Goal: Communication & Community: Answer question/provide support

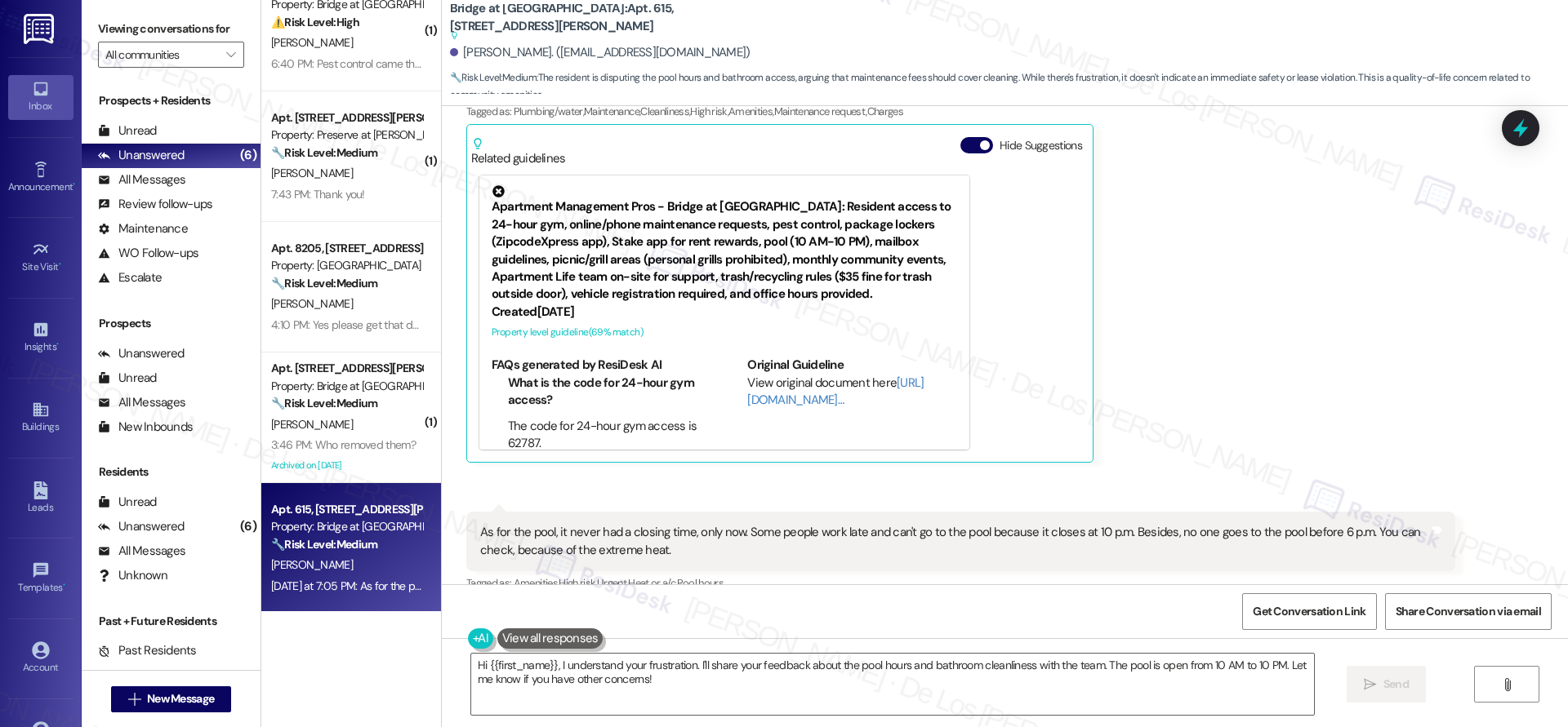
scroll to position [41, 0]
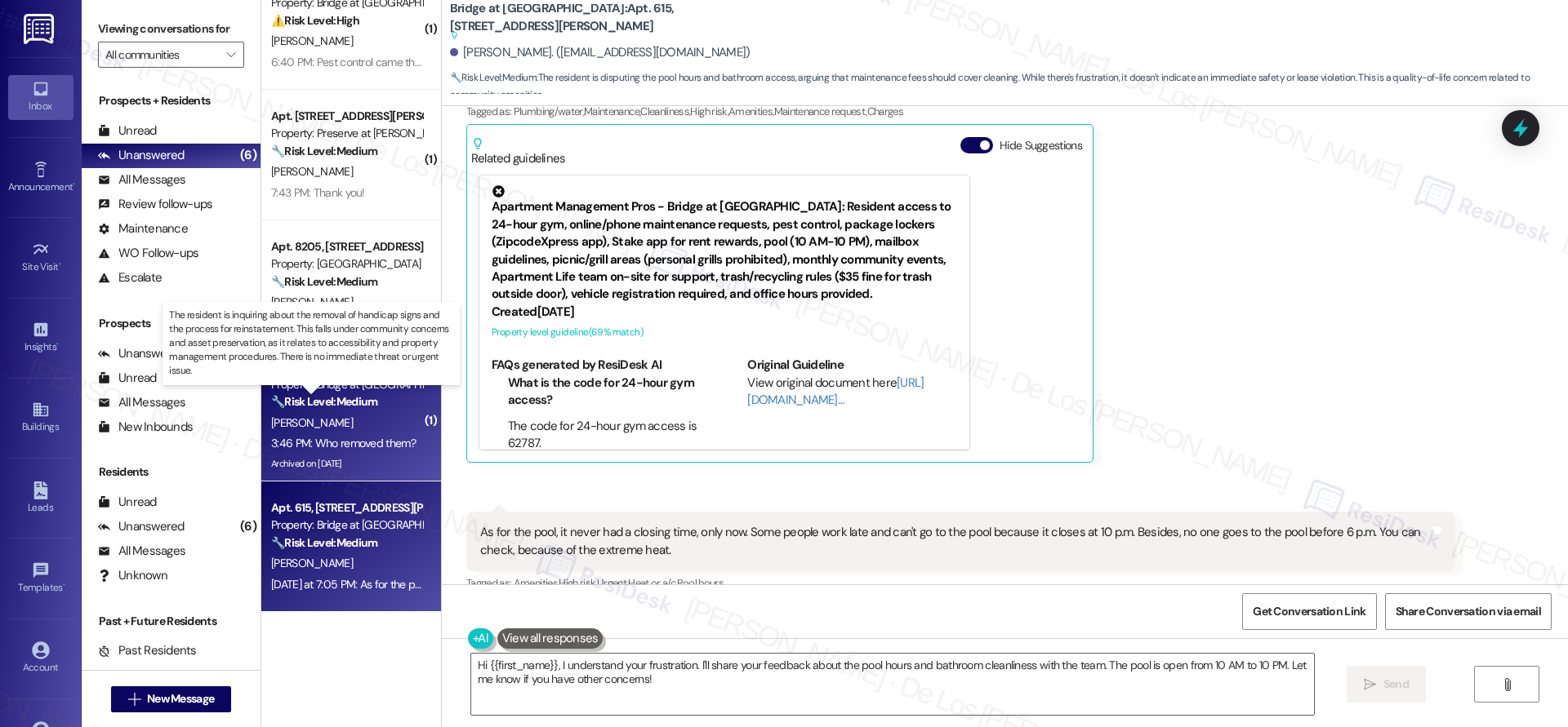
click at [356, 409] on strong "🔧 Risk Level: Medium" at bounding box center [324, 401] width 106 height 14
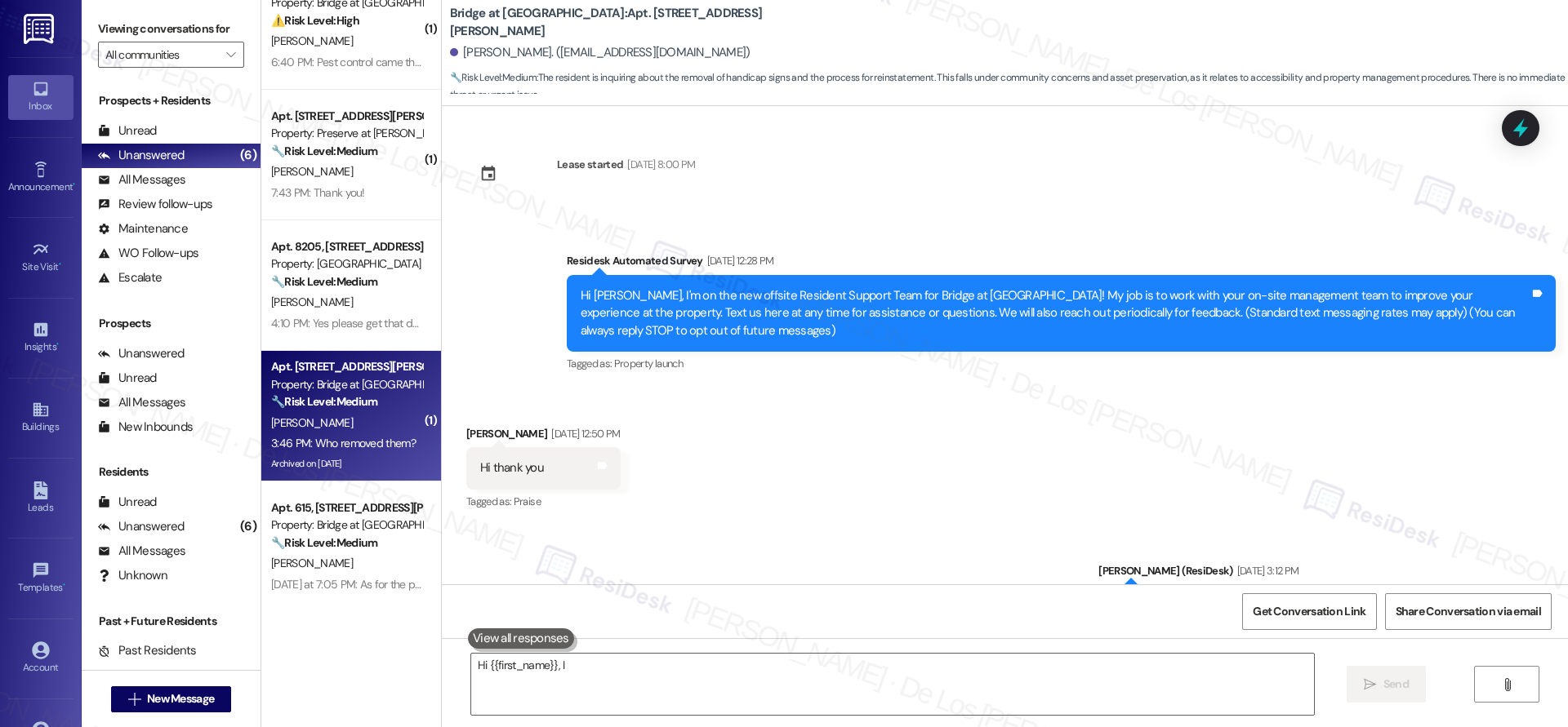
scroll to position [18727, 0]
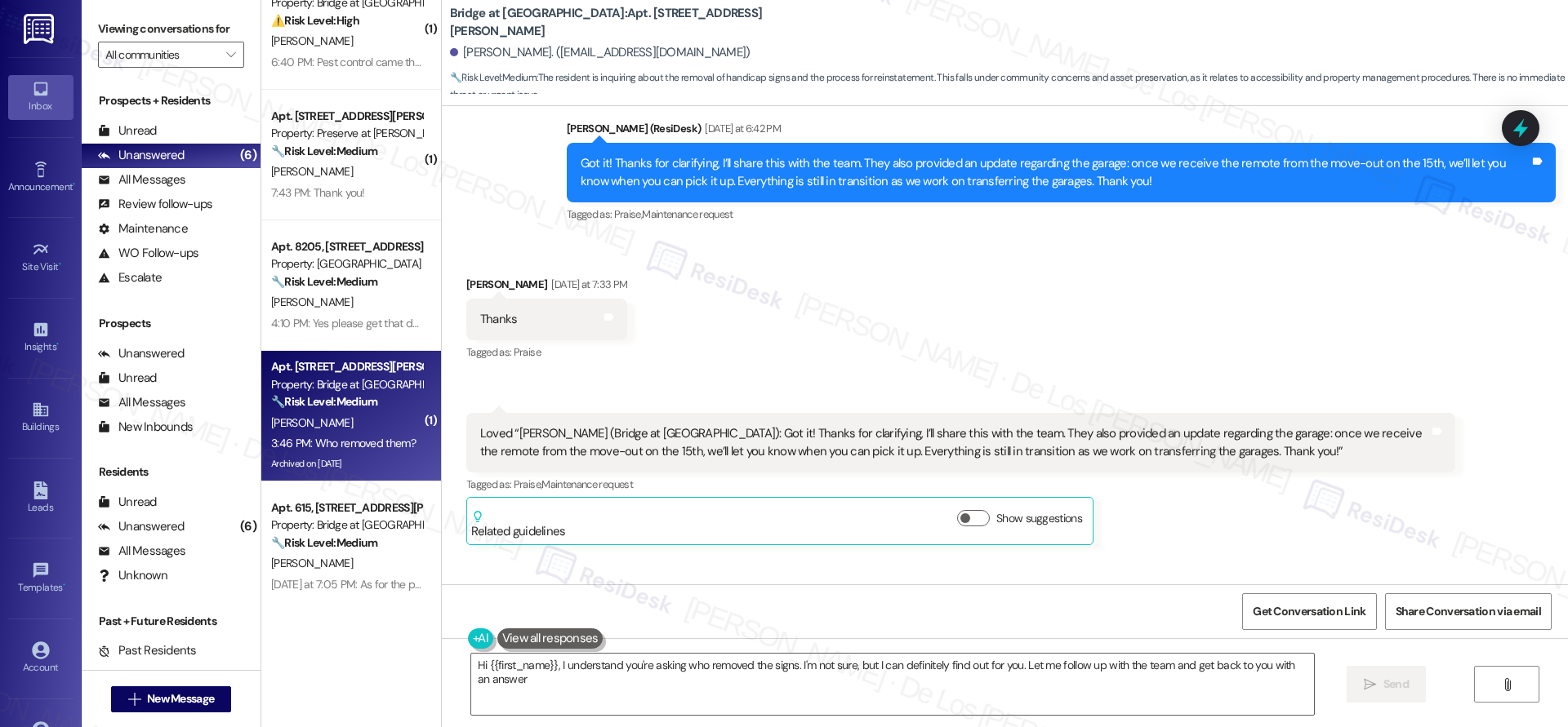
type textarea "Hi {{first_name}}, I understand you're asking who removed the signs. I'm not su…"
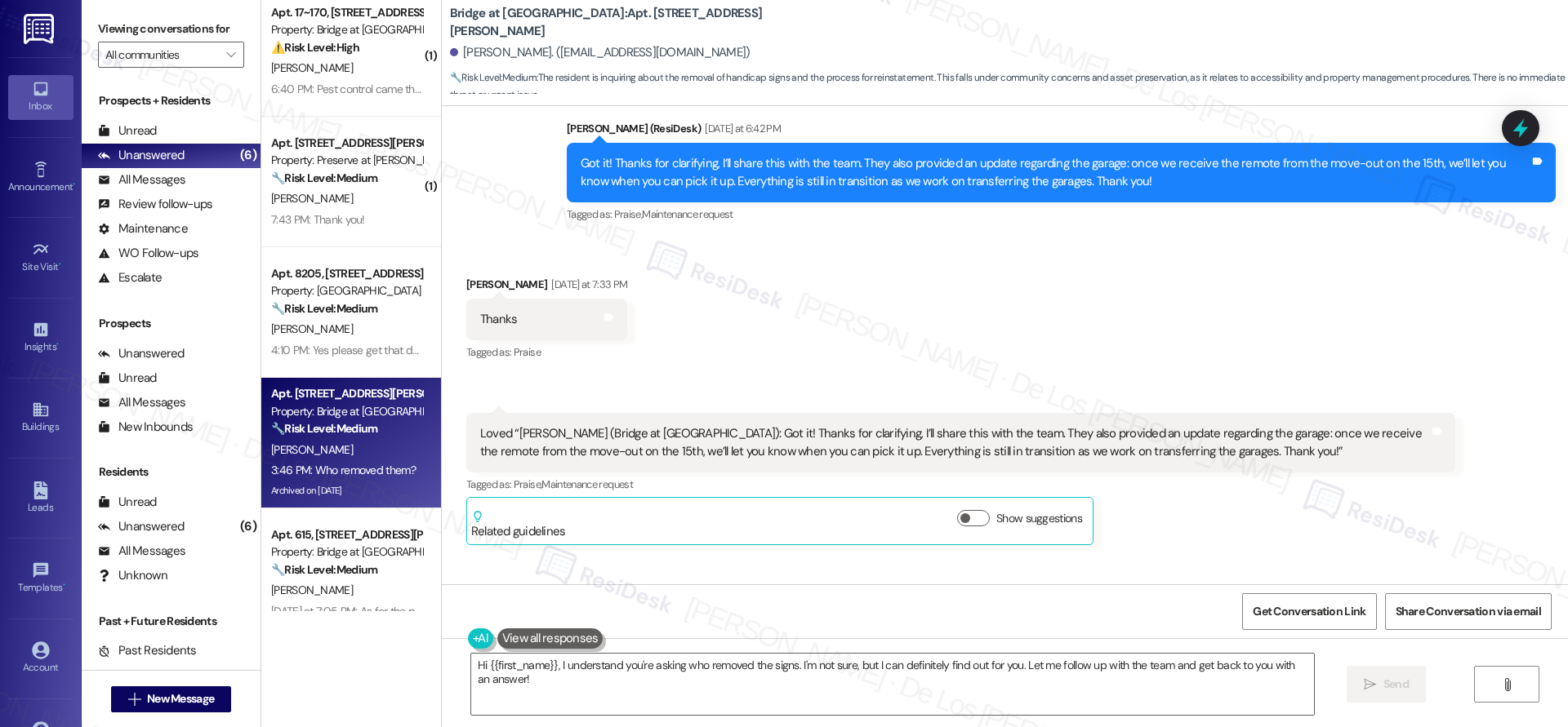
scroll to position [0, 0]
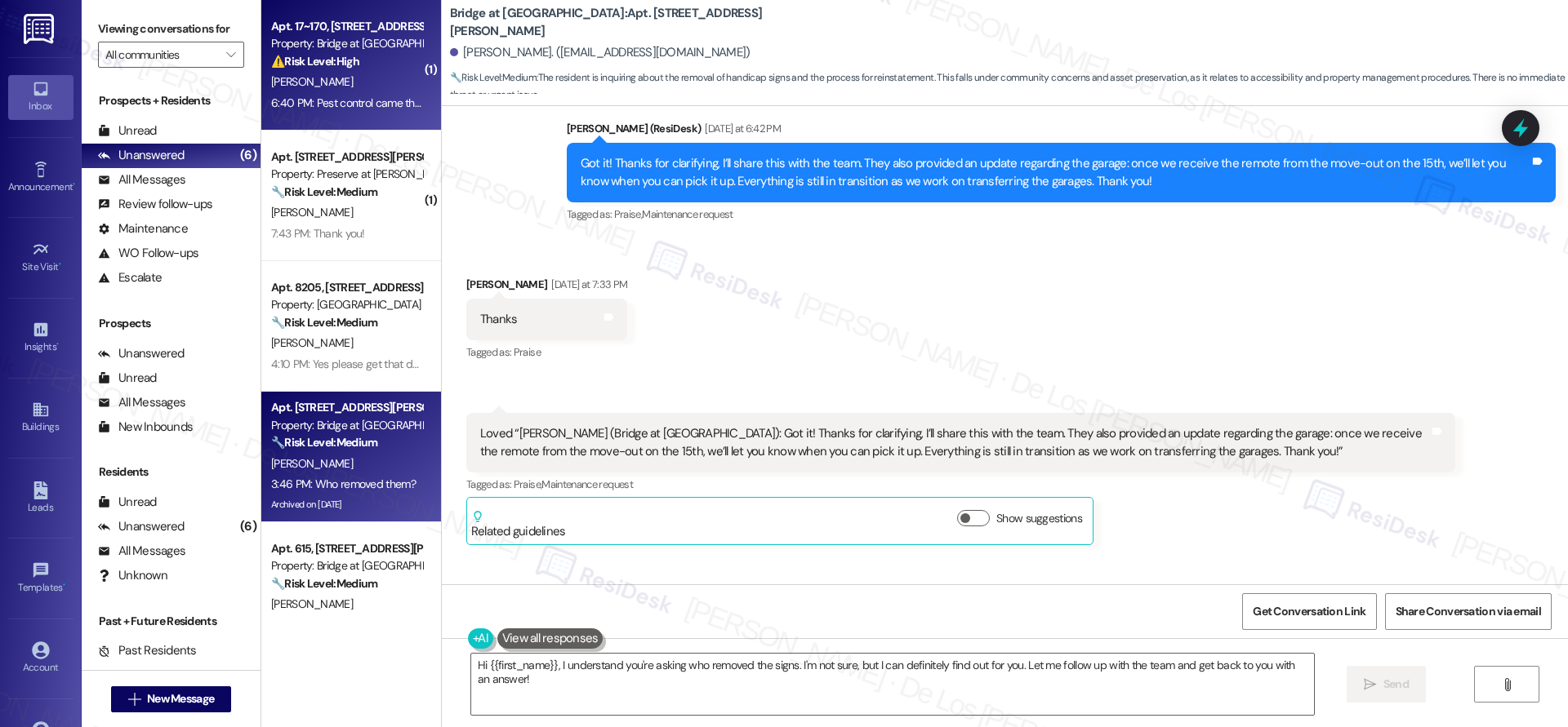
click at [307, 93] on div "6:40 PM: Pest control came through [DATE], looks like he left a trap, not sure …" at bounding box center [346, 103] width 154 height 20
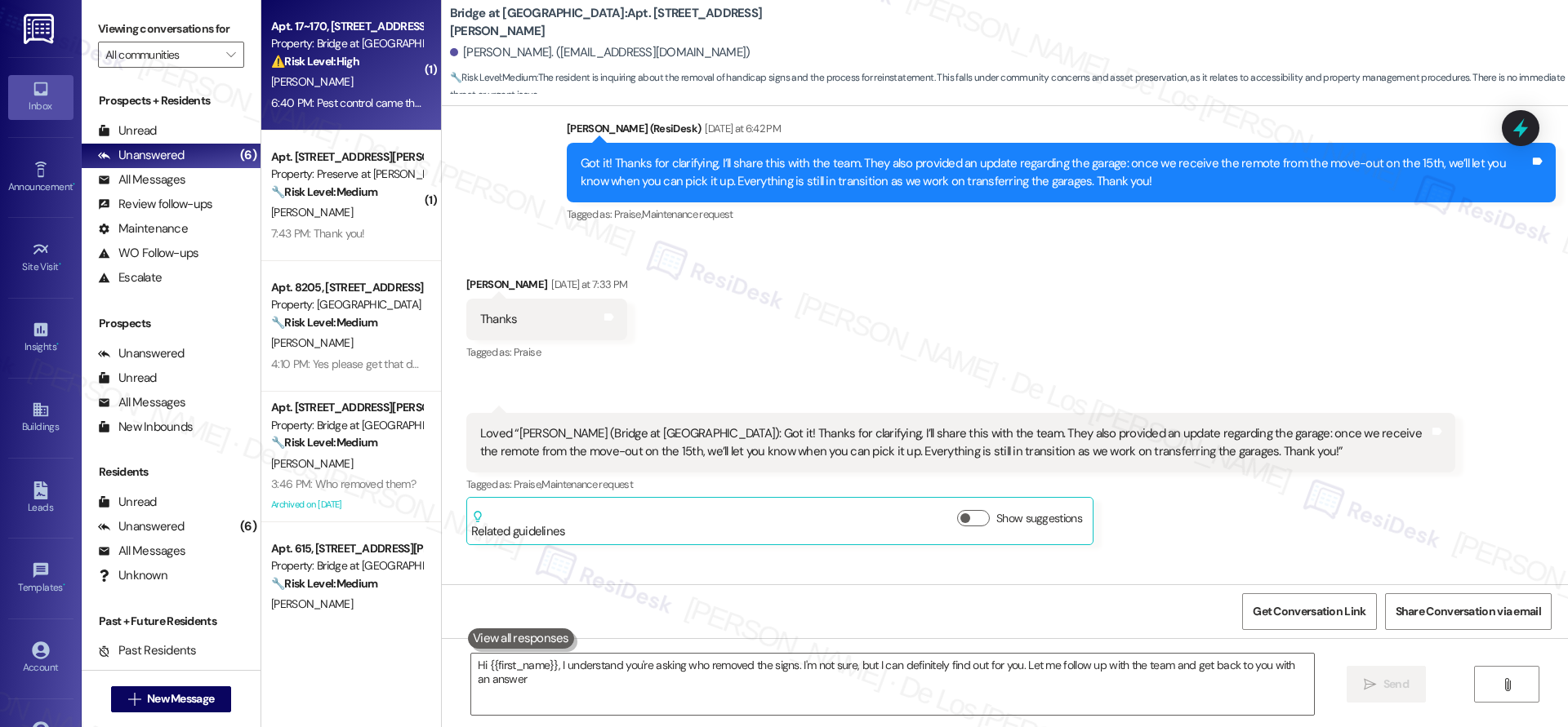
type textarea "Hi {{first_name}}, I understand you're asking who removed the signs. I'm not su…"
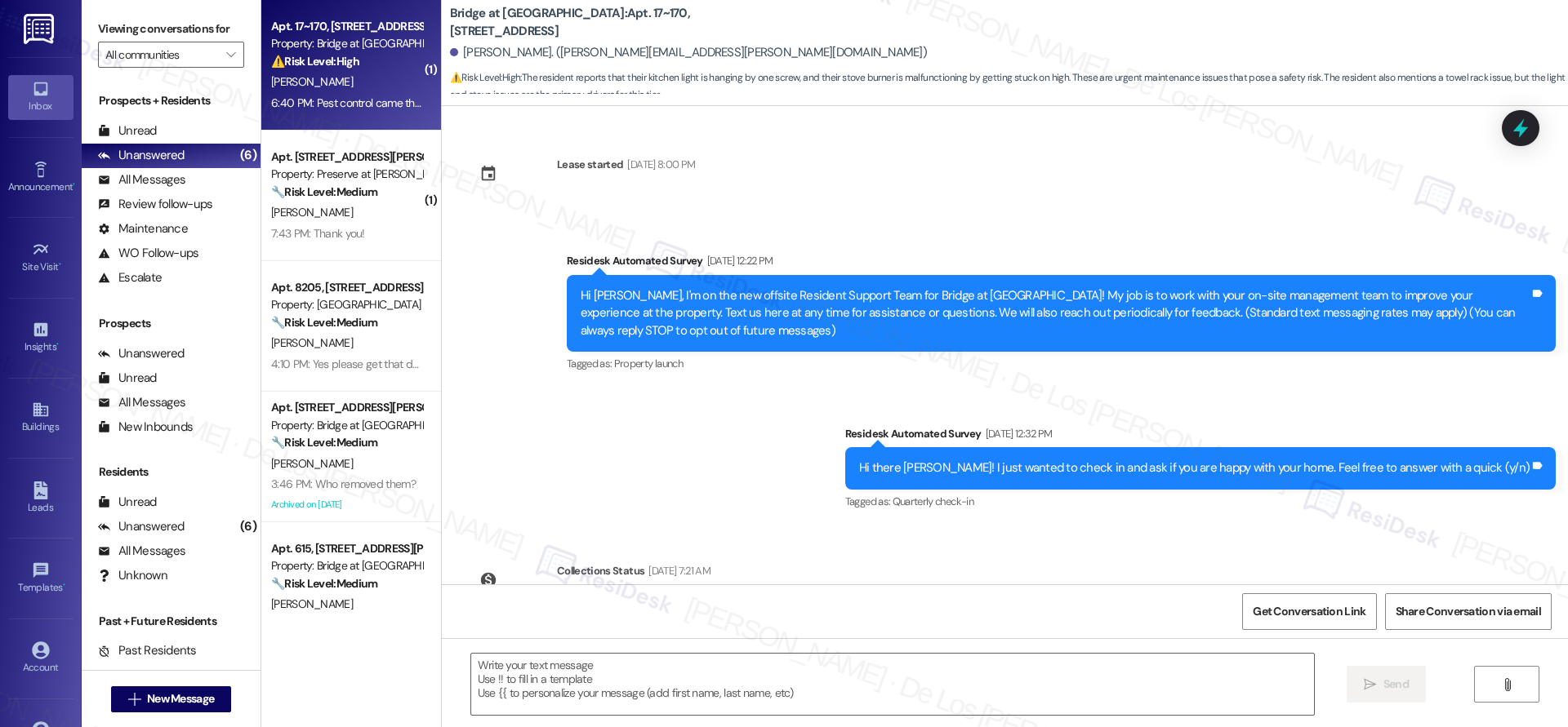
scroll to position [7913, 0]
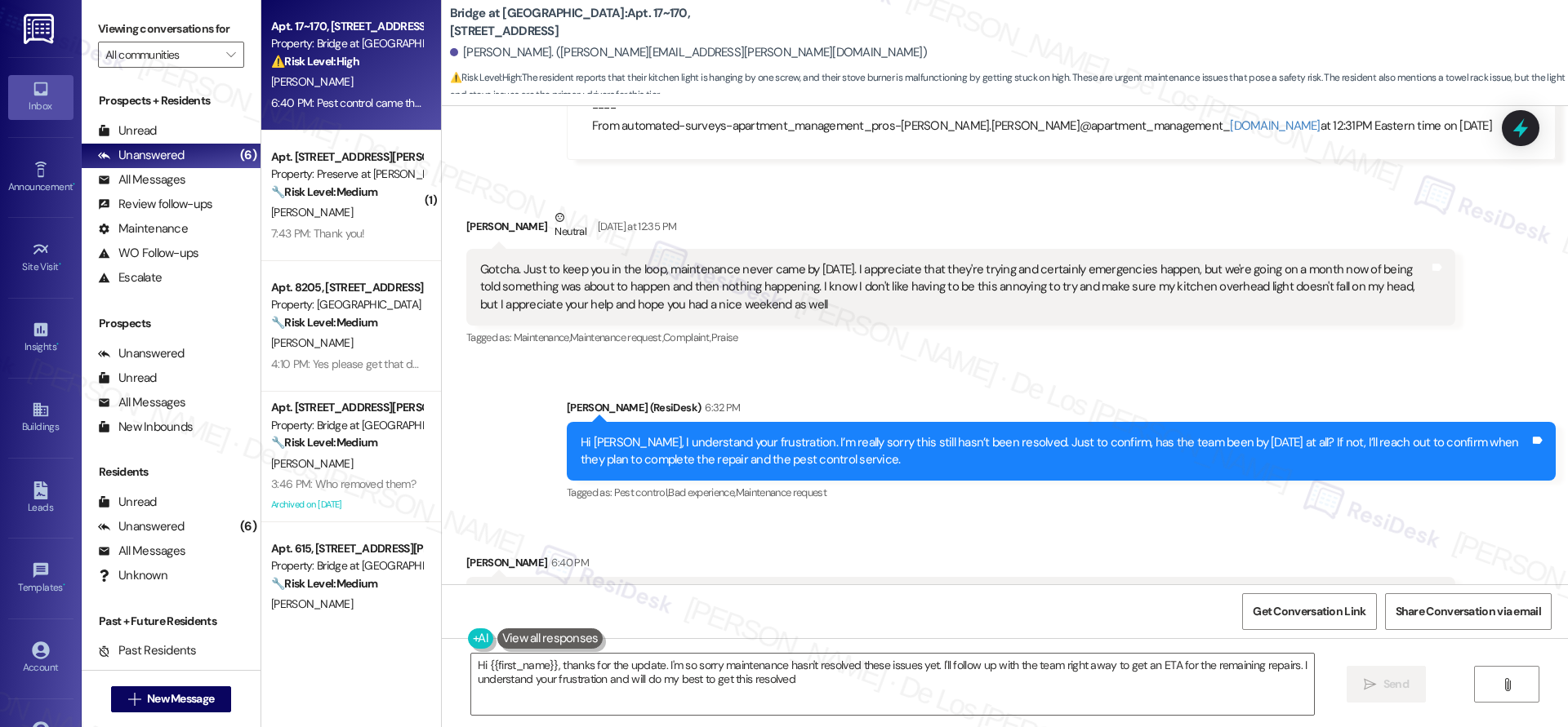
type textarea "Hi {{first_name}}, thanks for the update. I'm so sorry maintenance hasn't resol…"
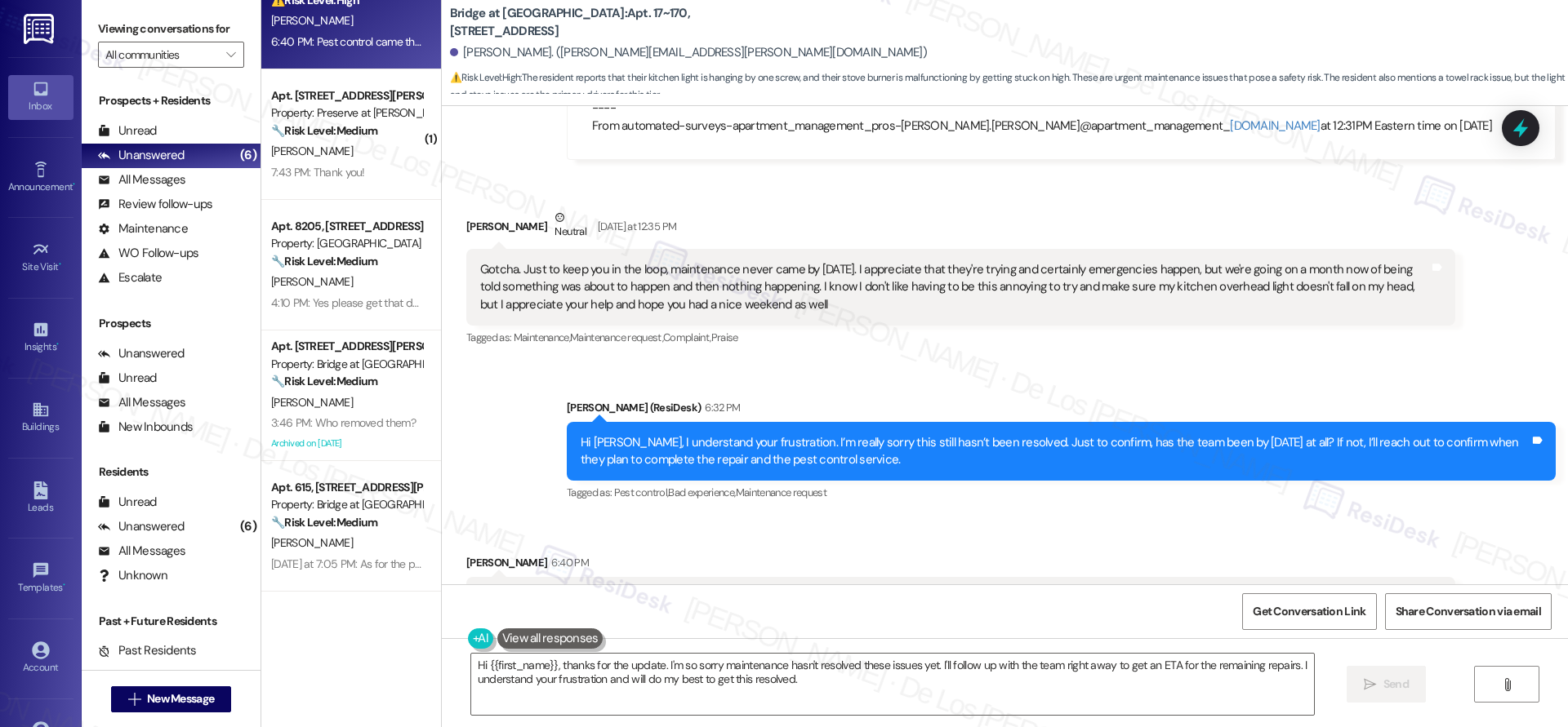
scroll to position [0, 0]
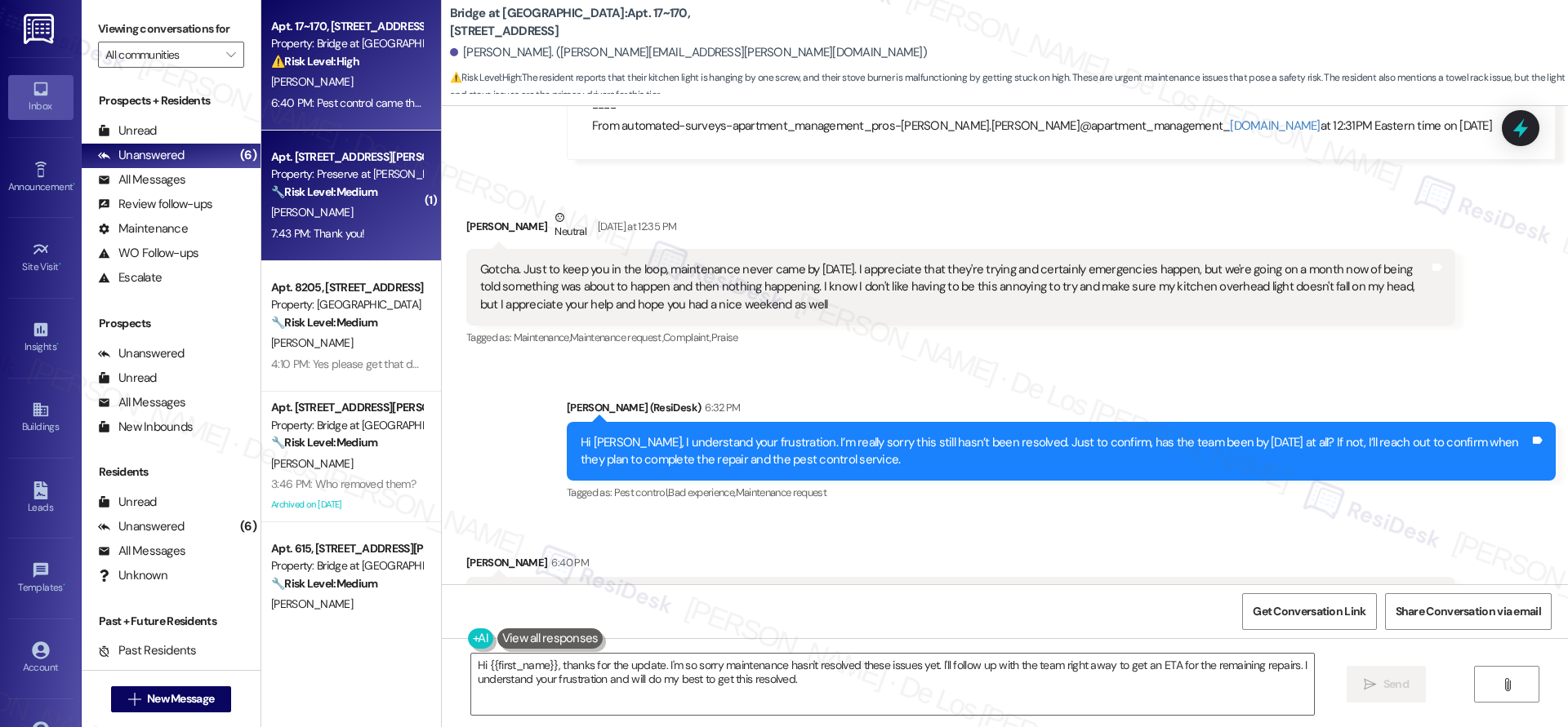
click at [373, 220] on div "[PERSON_NAME]" at bounding box center [346, 212] width 154 height 20
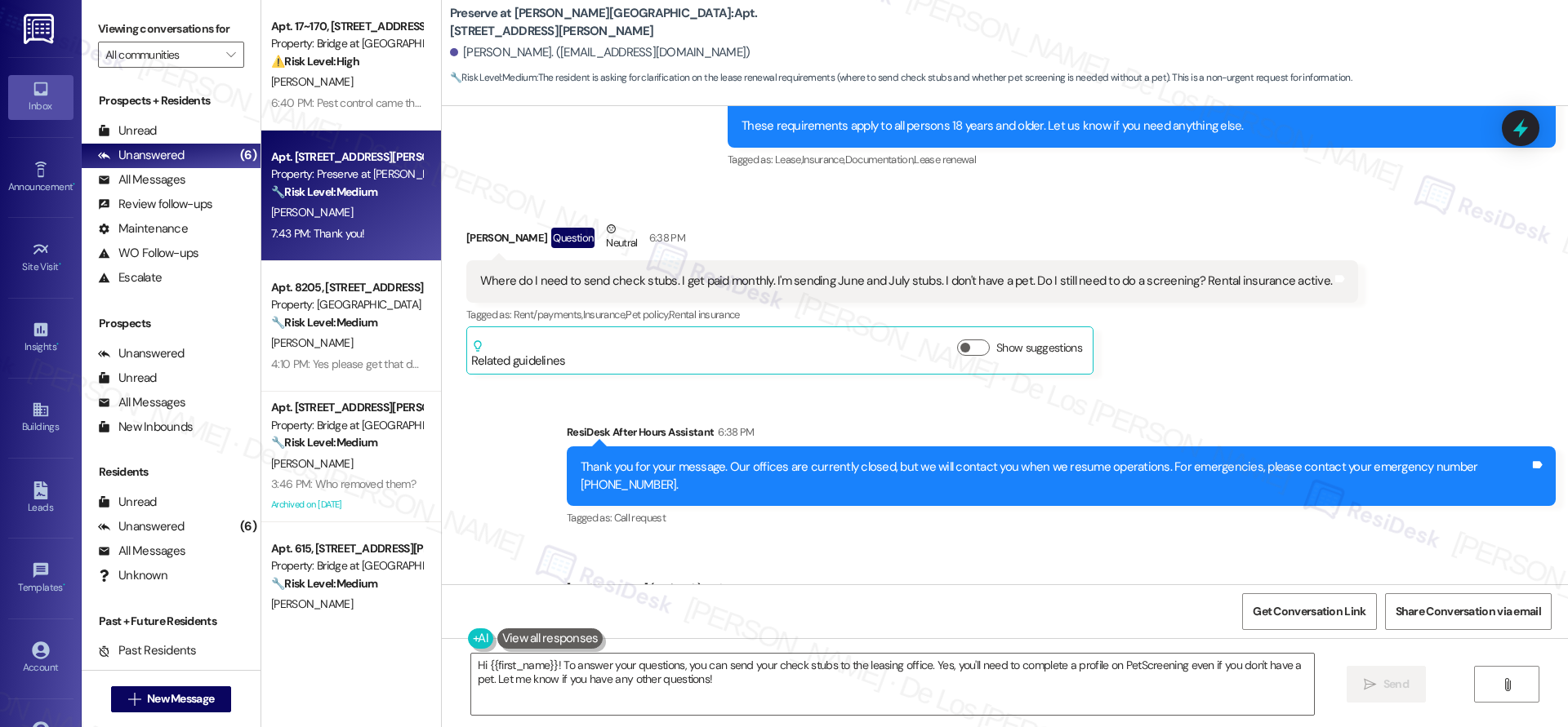
scroll to position [9857, 0]
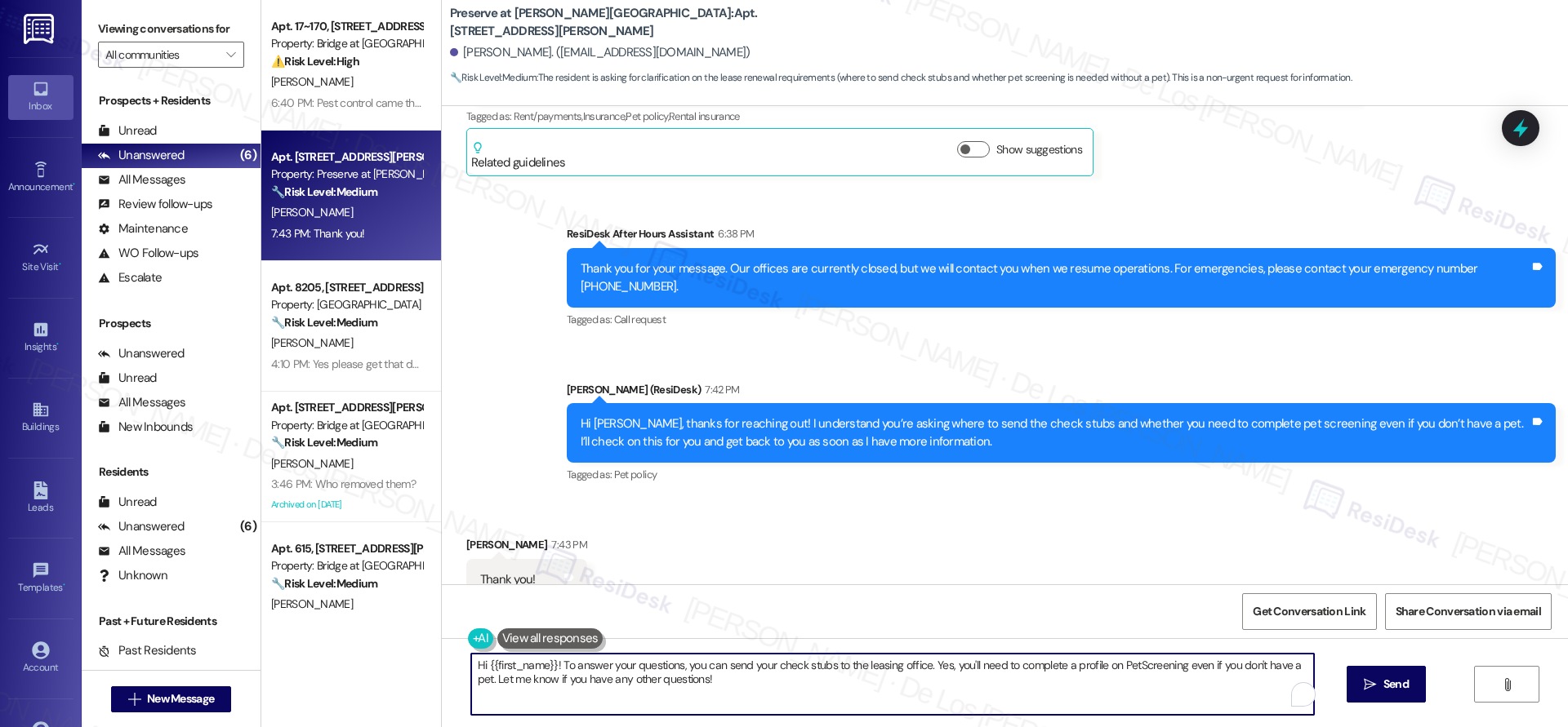
click at [734, 701] on textarea "Hi {{first_name}}! To answer your questions, you can send your check stubs to t…" at bounding box center [892, 684] width 842 height 61
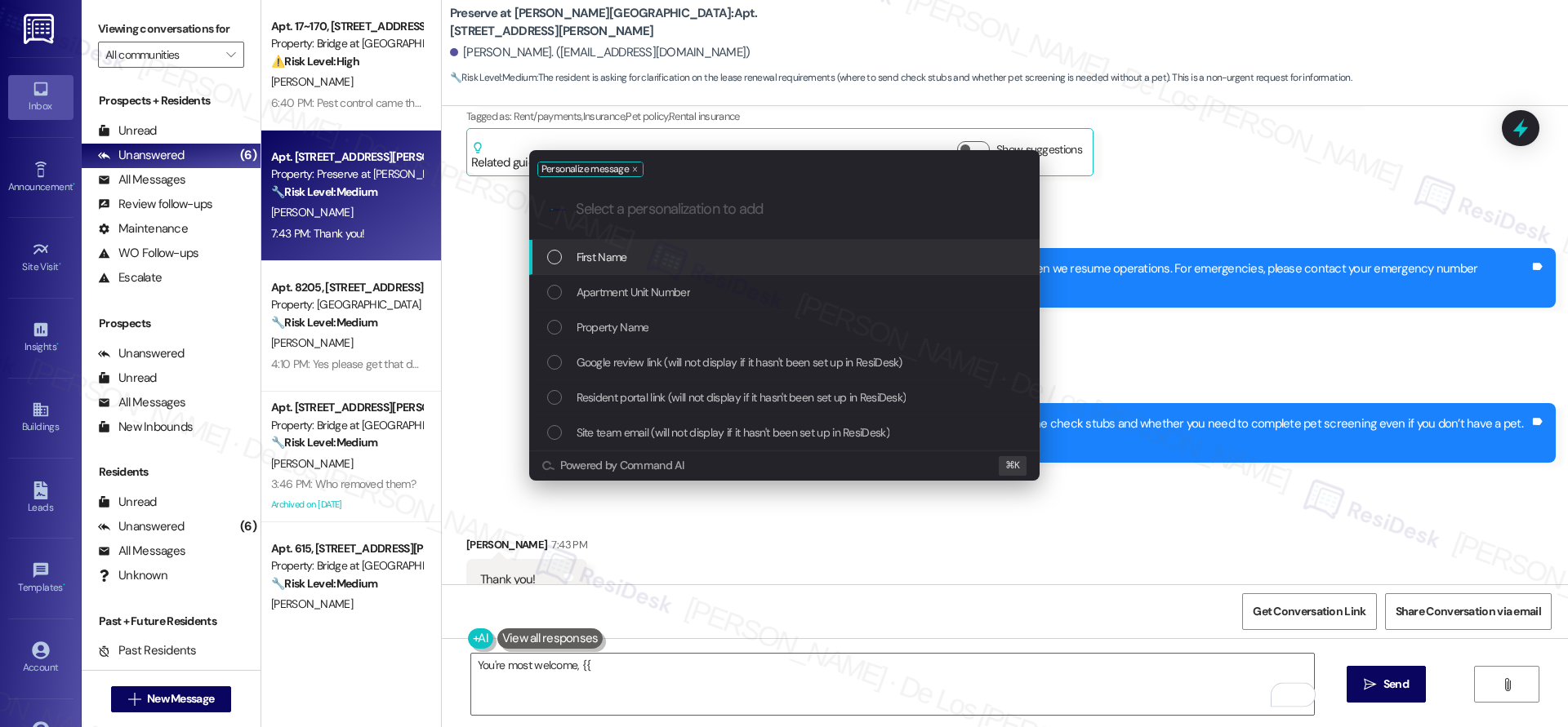
click at [689, 254] on div "First Name" at bounding box center [785, 257] width 477 height 18
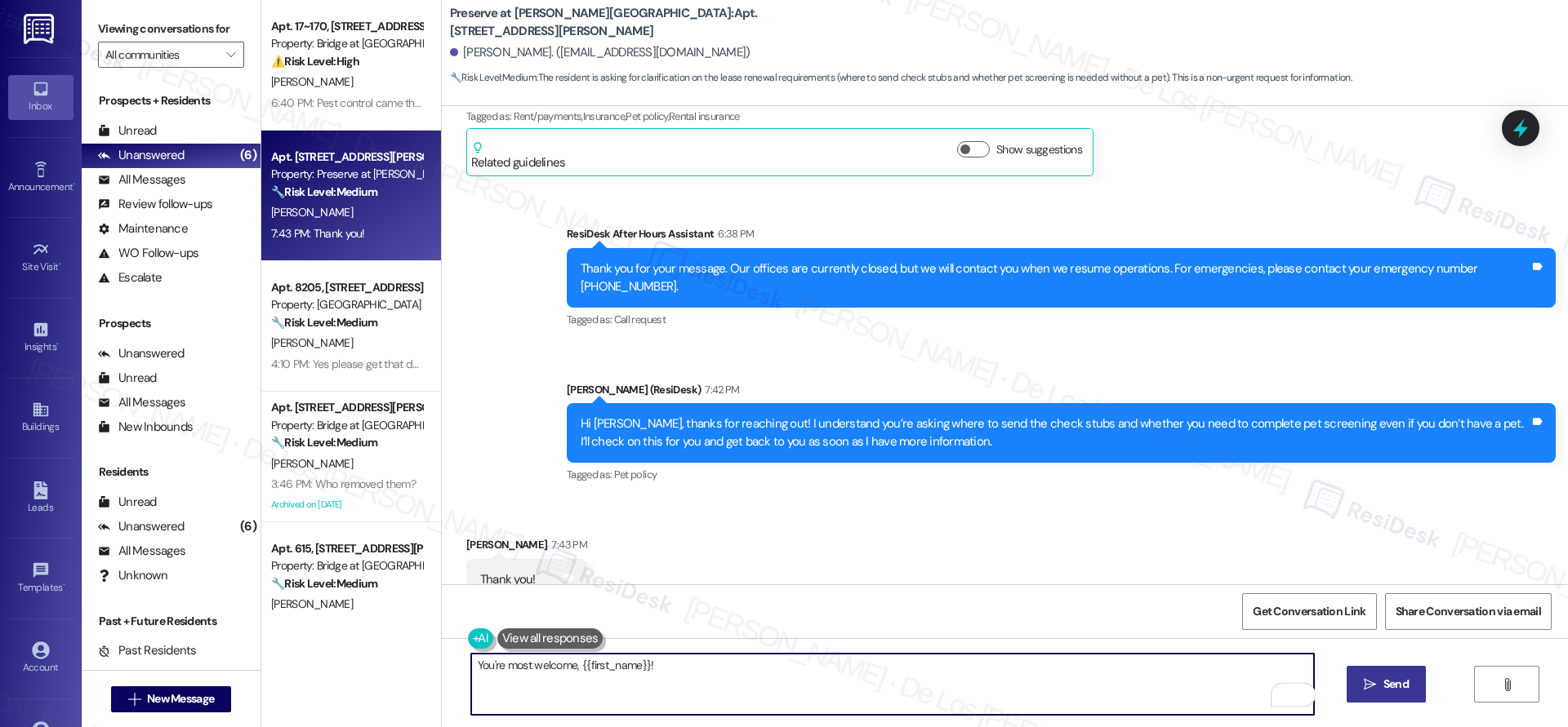
type textarea "You're most welcome, {{first_name}}!"
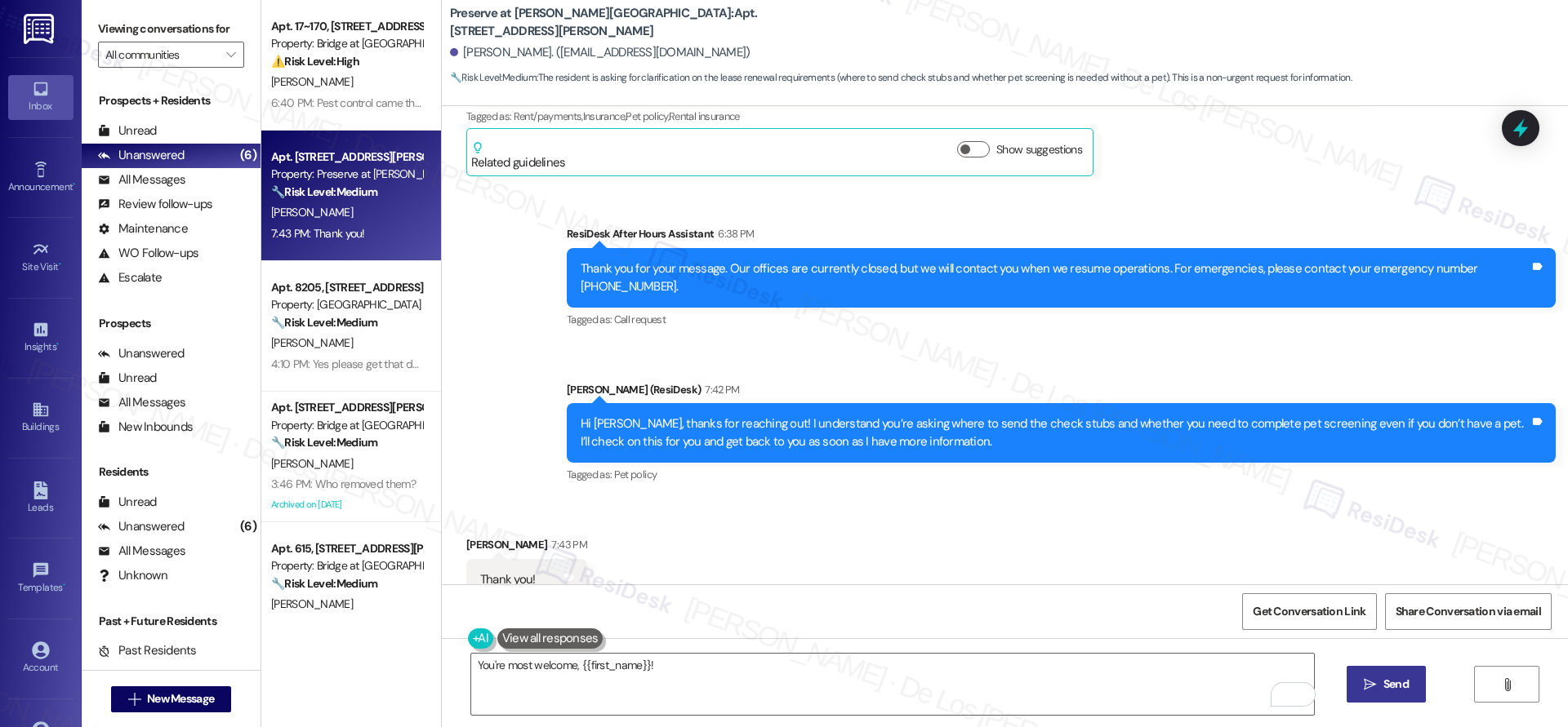
click at [1384, 688] on span "Send" at bounding box center [1396, 684] width 26 height 17
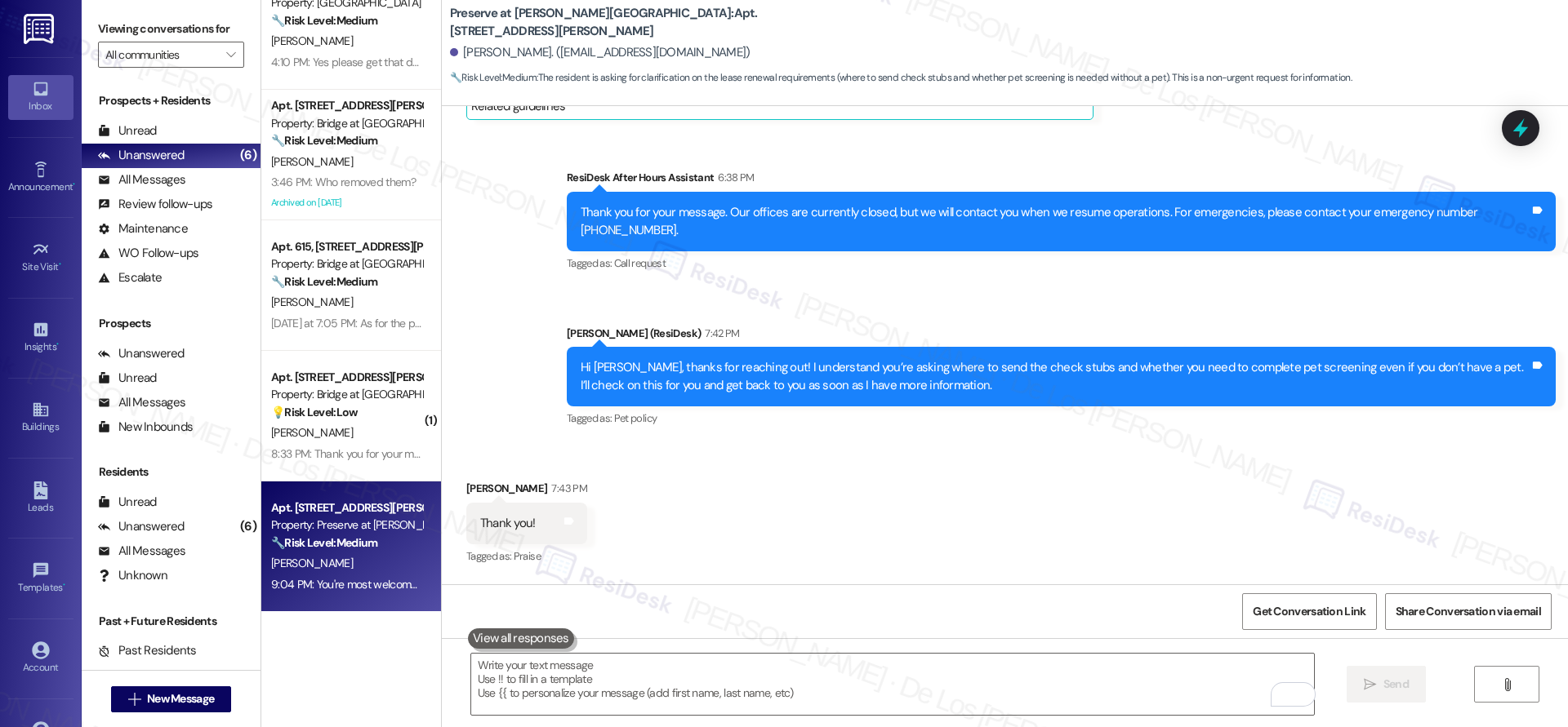
scroll to position [9970, 0]
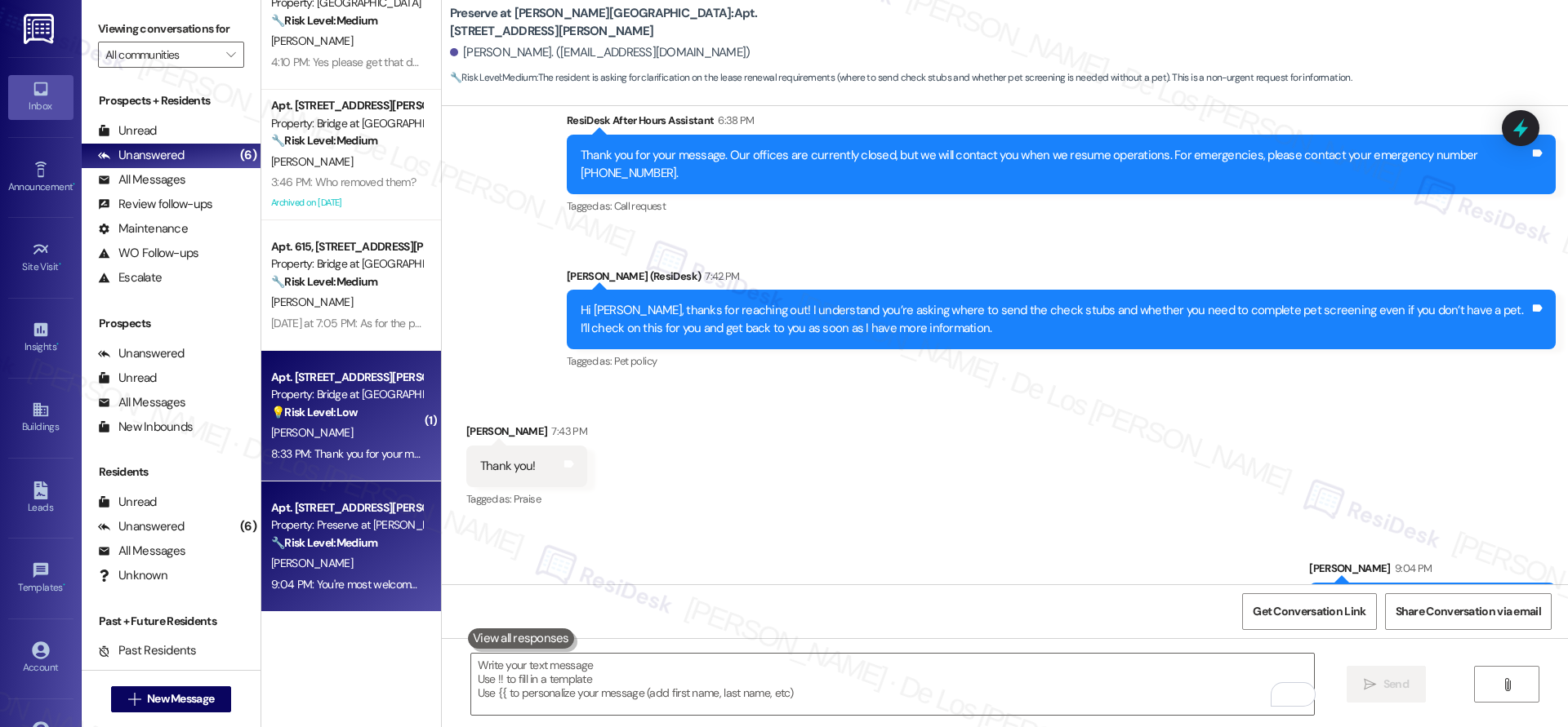
click at [348, 442] on div "[PERSON_NAME]" at bounding box center [346, 432] width 154 height 20
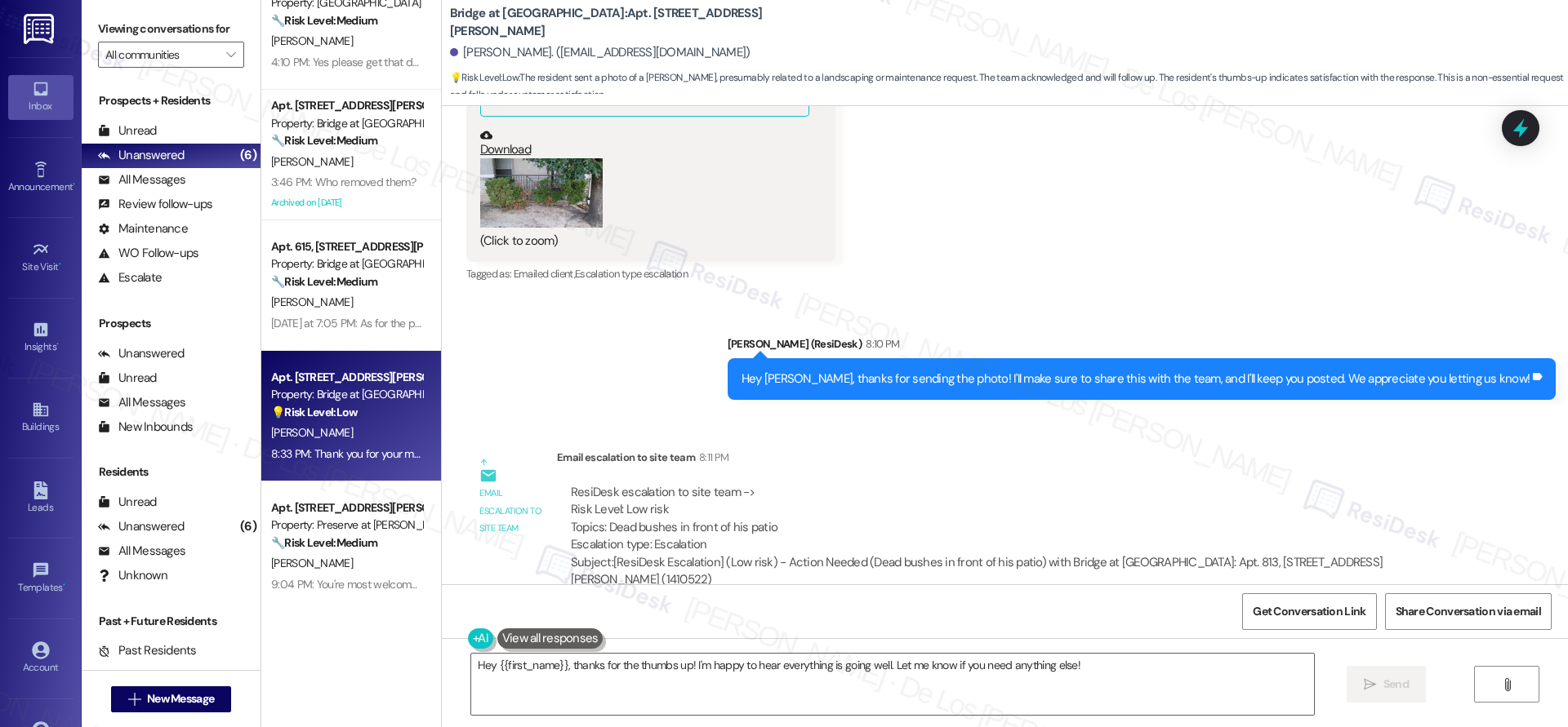
scroll to position [2036, 0]
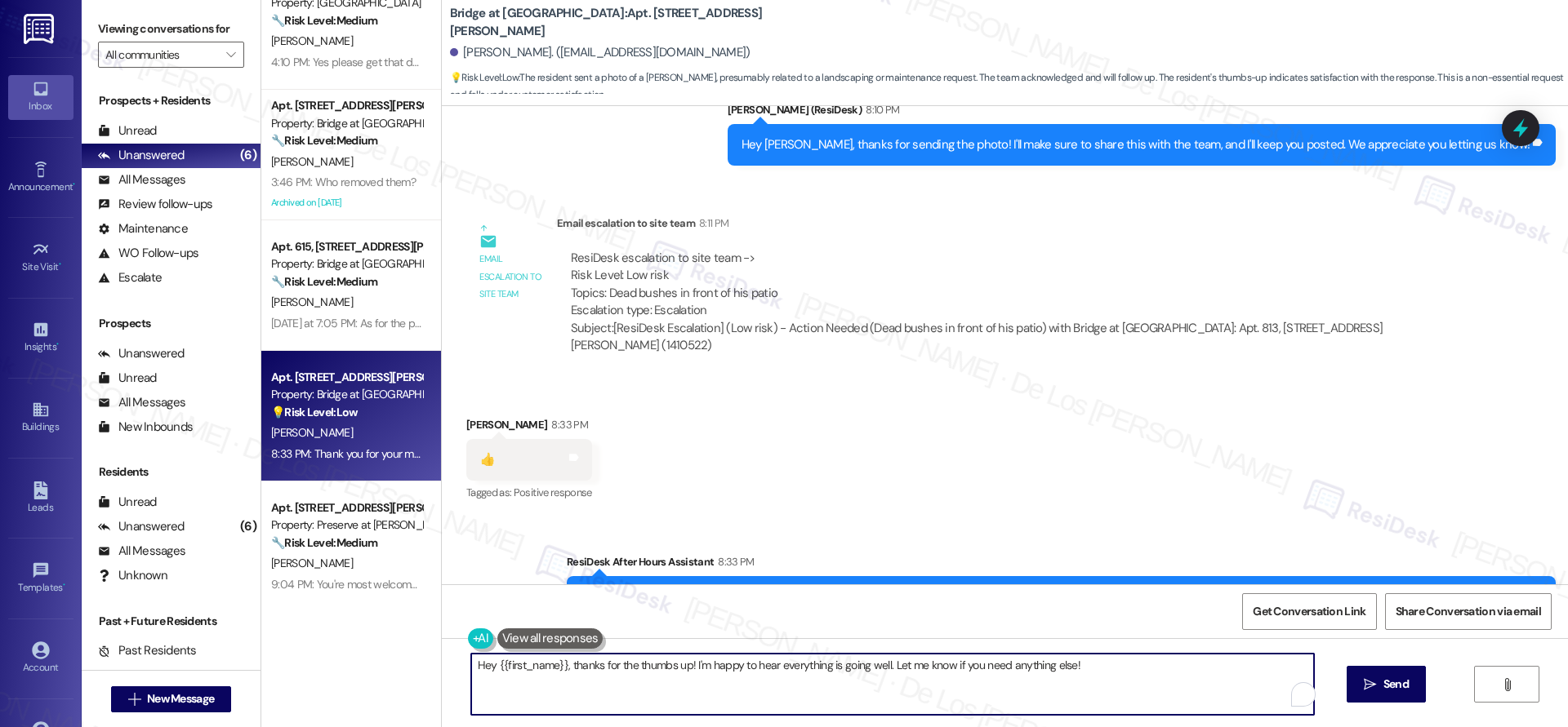
click at [656, 657] on textarea "Hey {{first_name}}, thanks for the thumbs up! I'm happy to hear everything is g…" at bounding box center [892, 684] width 842 height 61
type textarea "Have a great night, {{first_name}}!"
click at [1390, 679] on span "Send" at bounding box center [1396, 684] width 26 height 17
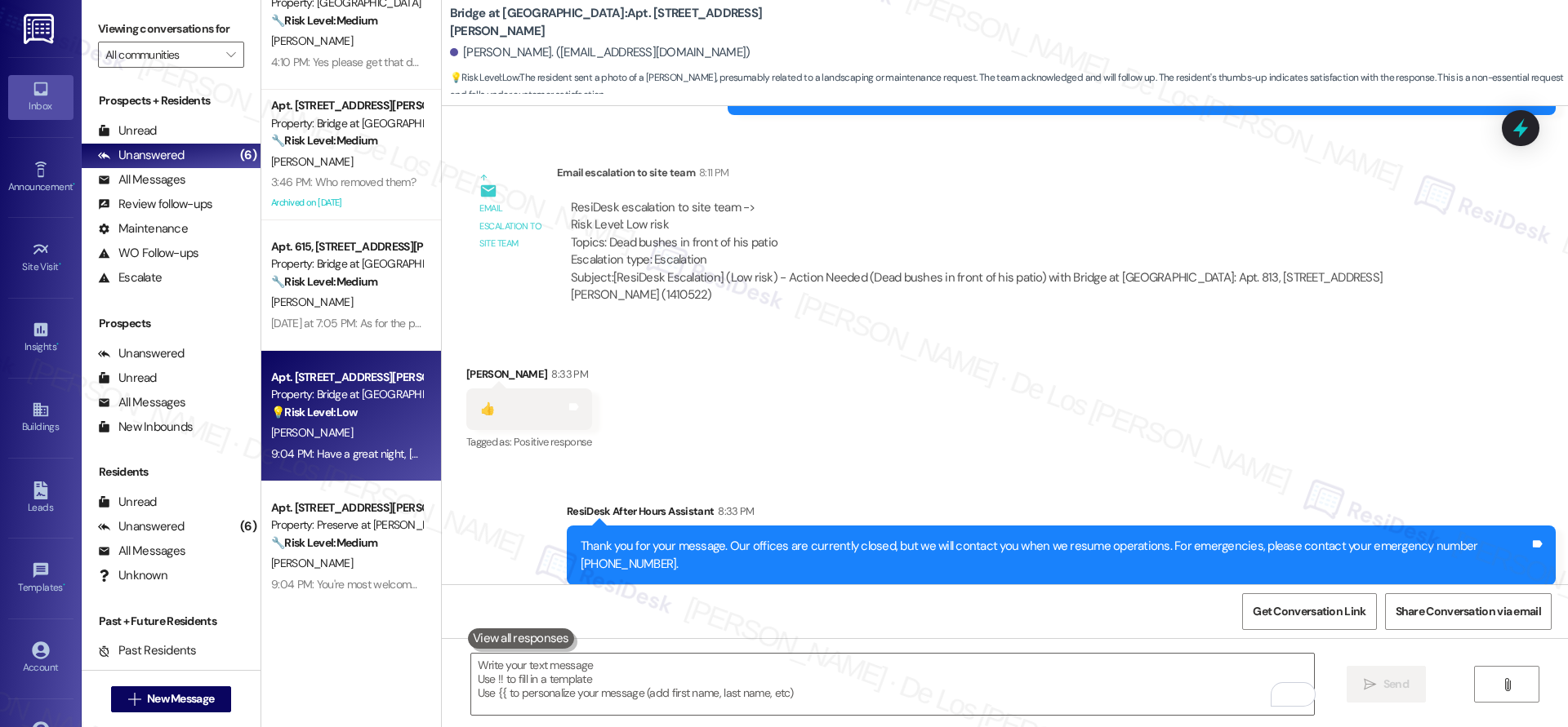
scroll to position [2150, 0]
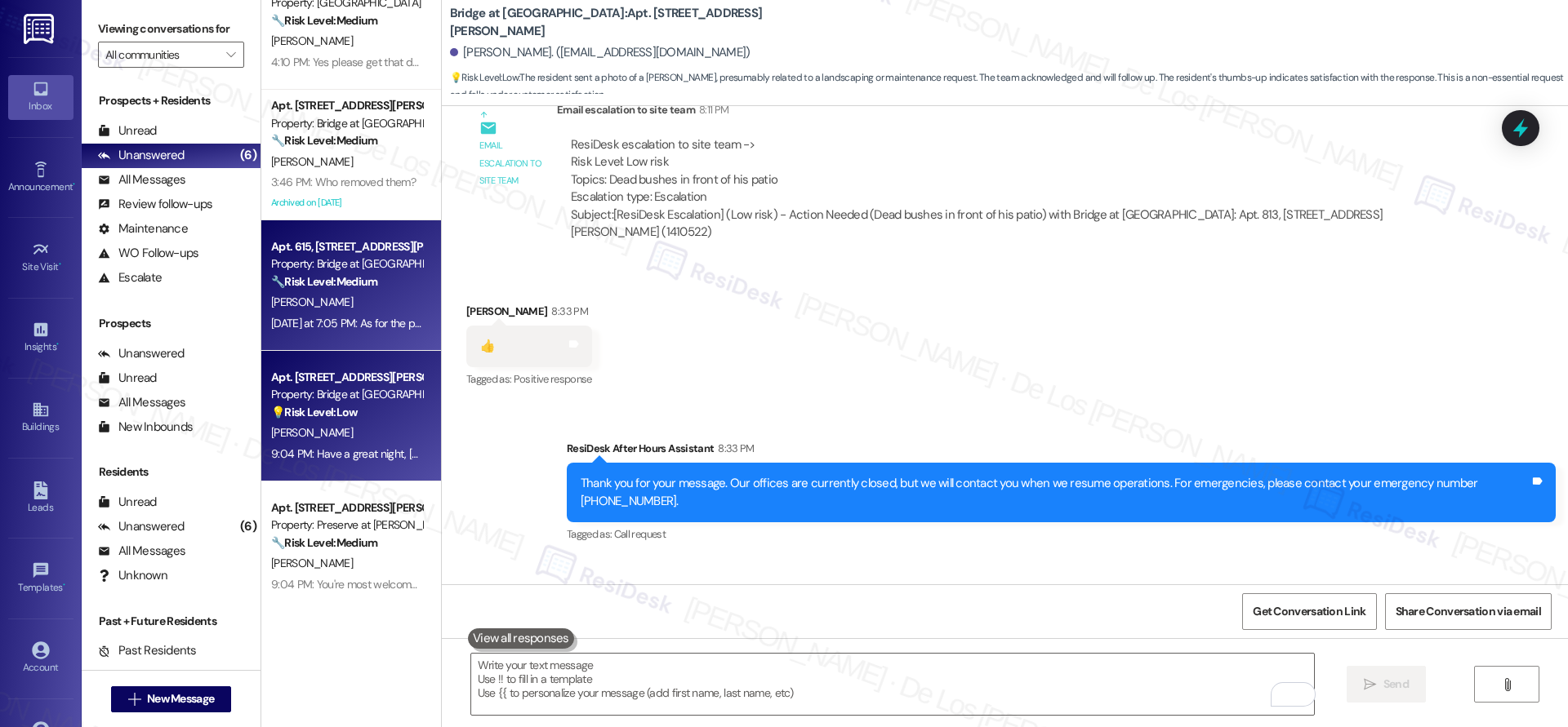
click at [331, 297] on span "[PERSON_NAME]" at bounding box center [312, 301] width 82 height 14
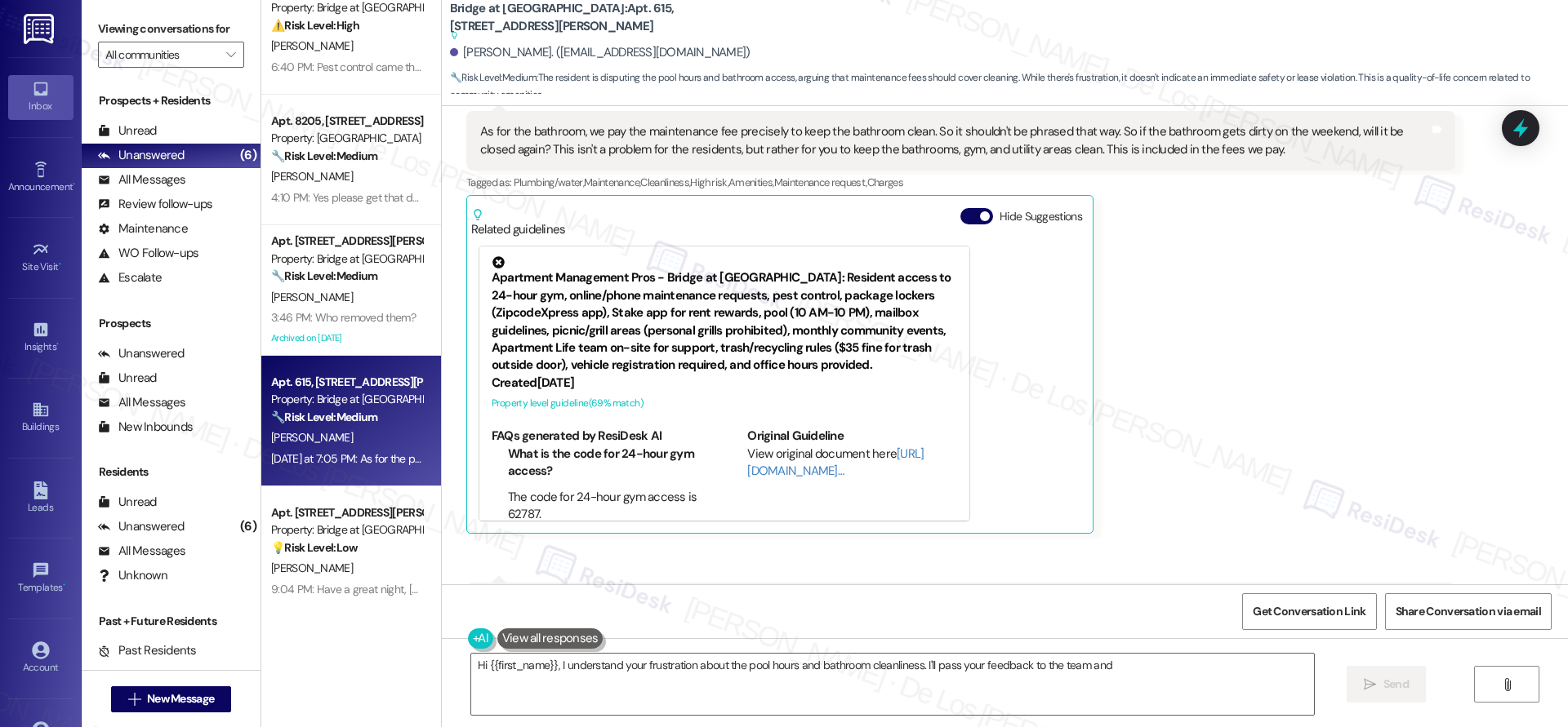
scroll to position [18, 0]
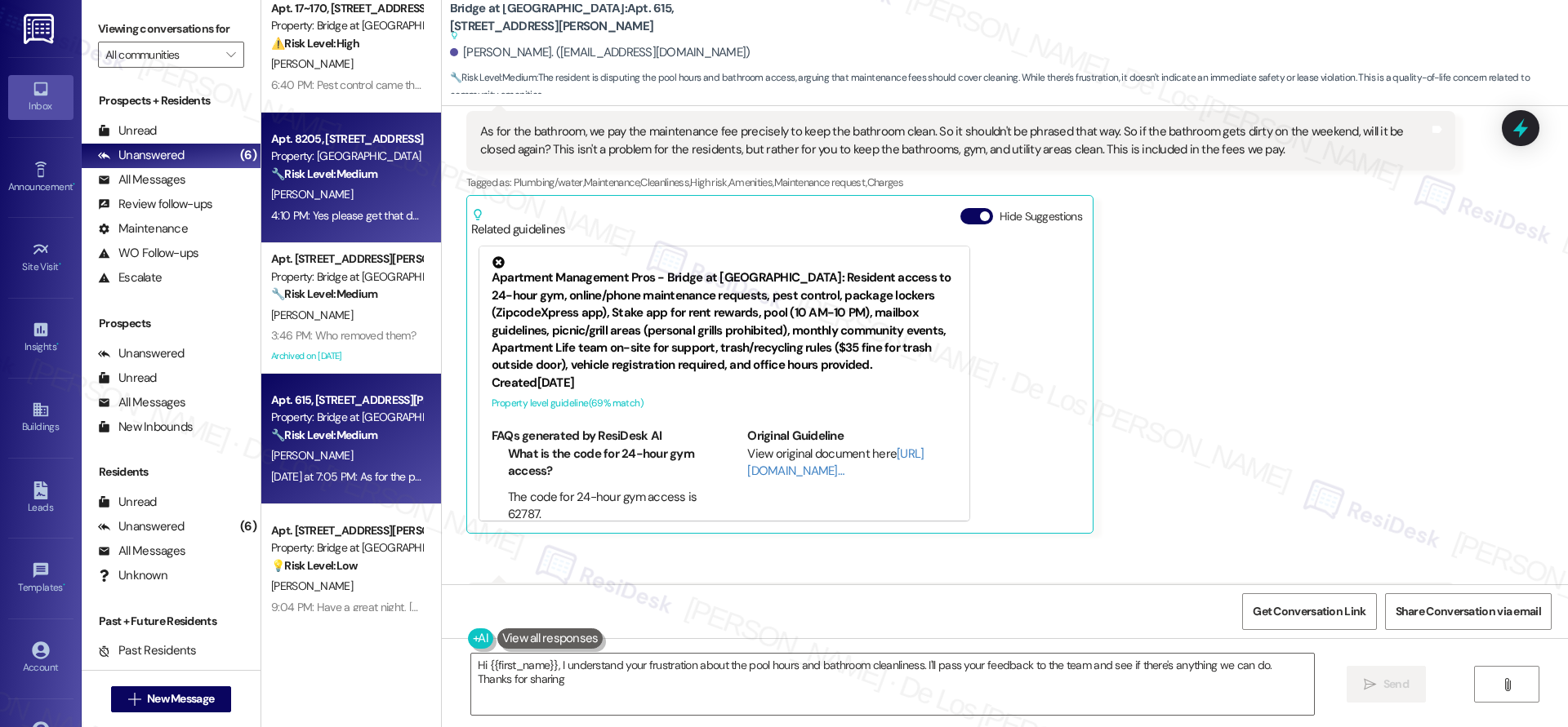
type textarea "Hi {{first_name}}, I understand your frustration about the pool hours and bathr…"
click at [390, 145] on div "Apt. 8205, [STREET_ADDRESS]" at bounding box center [346, 139] width 151 height 17
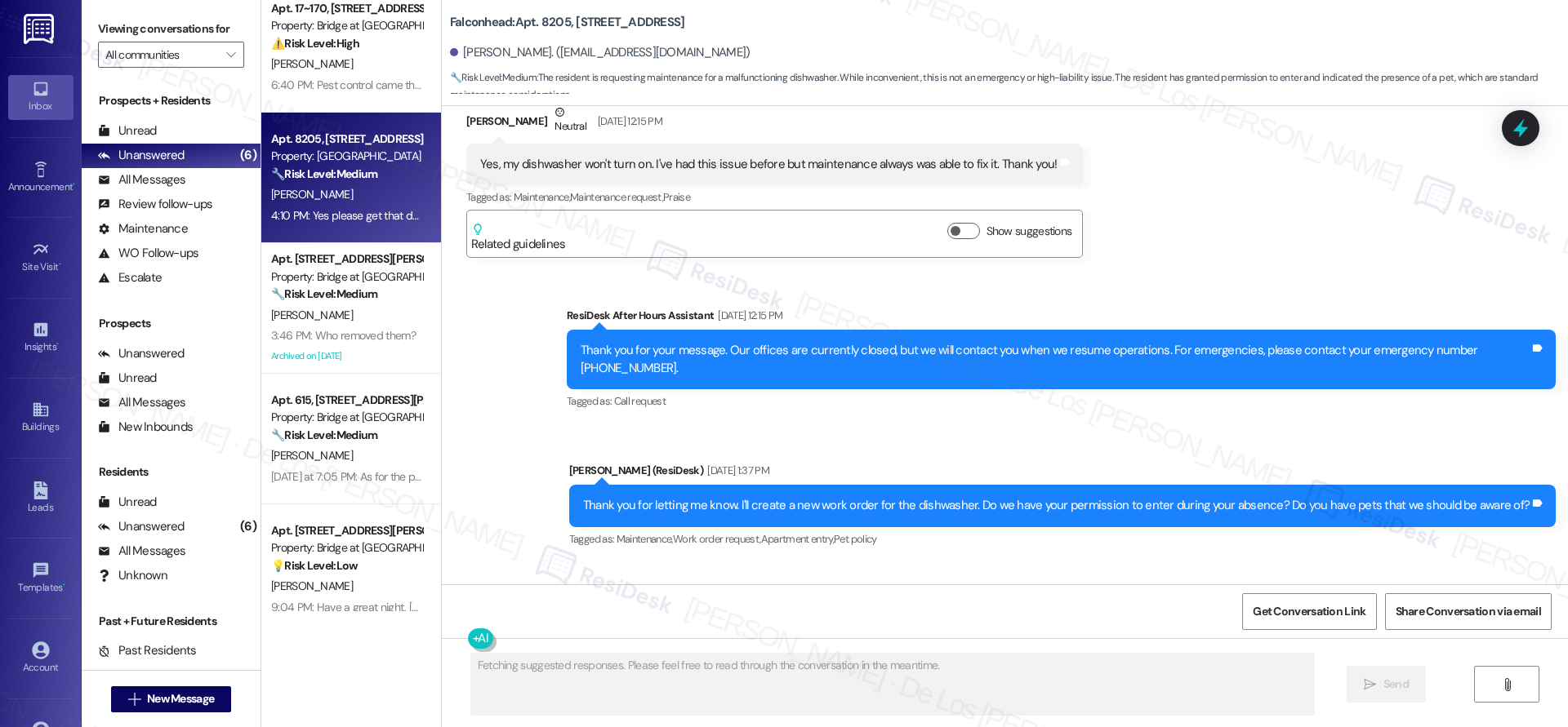
scroll to position [4137, 0]
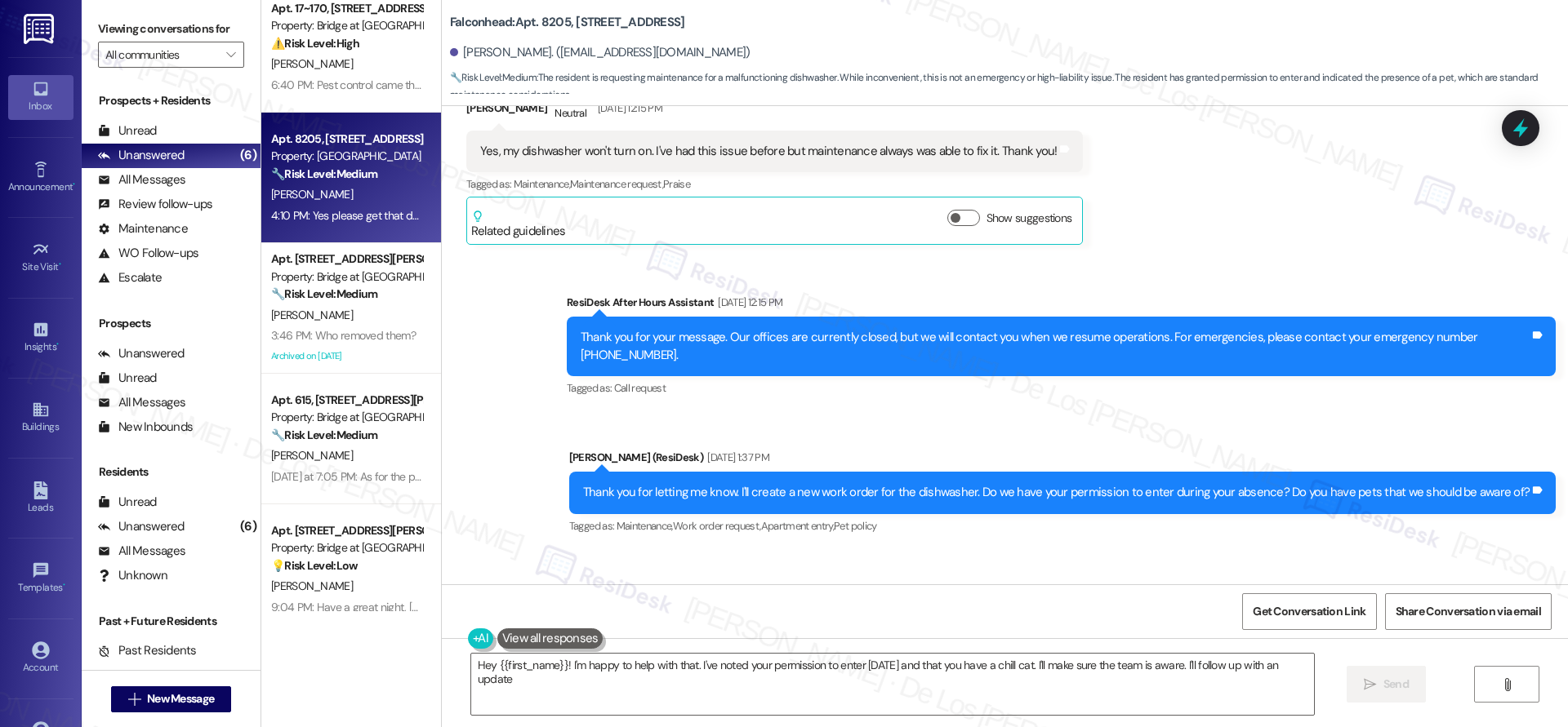
type textarea "Hey {{first_name}}! I'm happy to help with that. I've noted your permission to …"
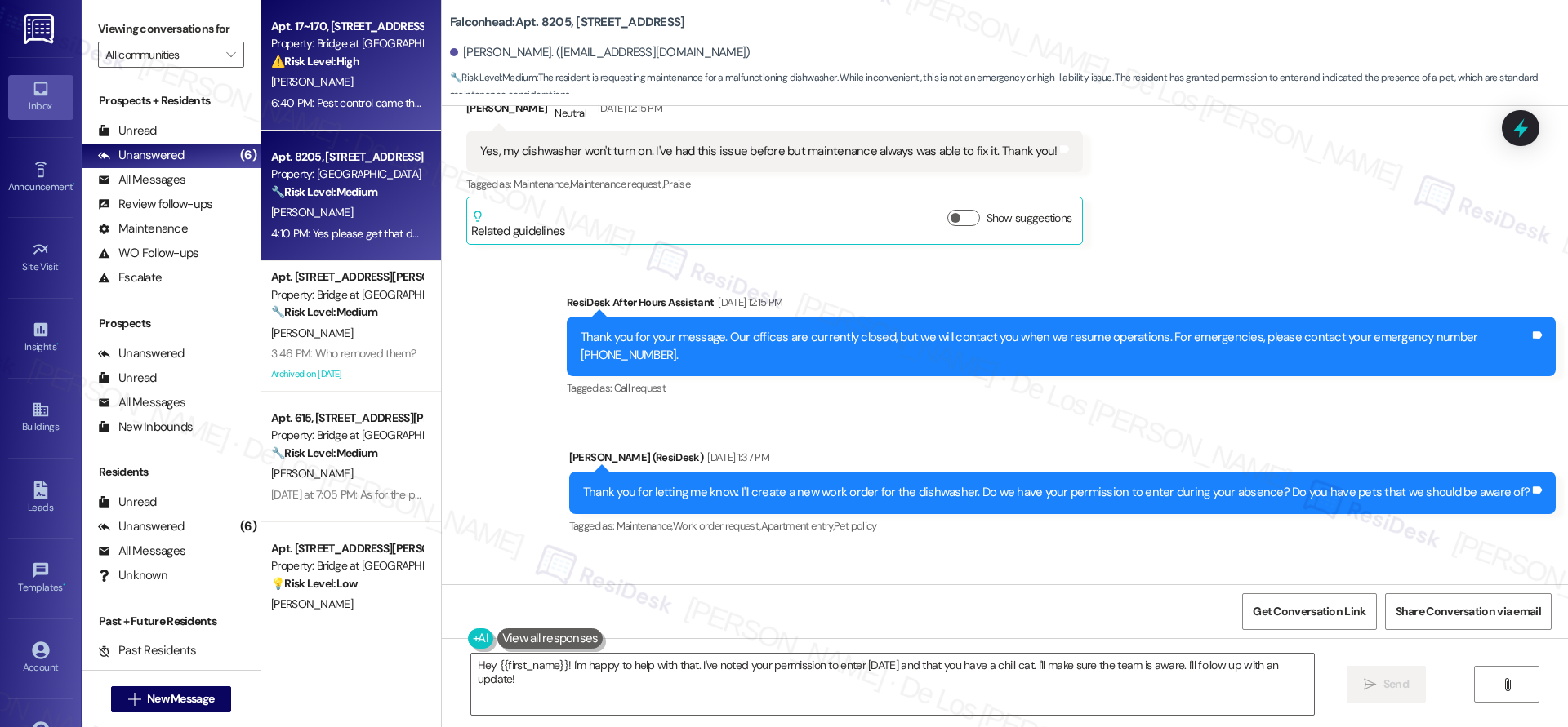
click at [349, 72] on div "[PERSON_NAME]" at bounding box center [346, 82] width 154 height 20
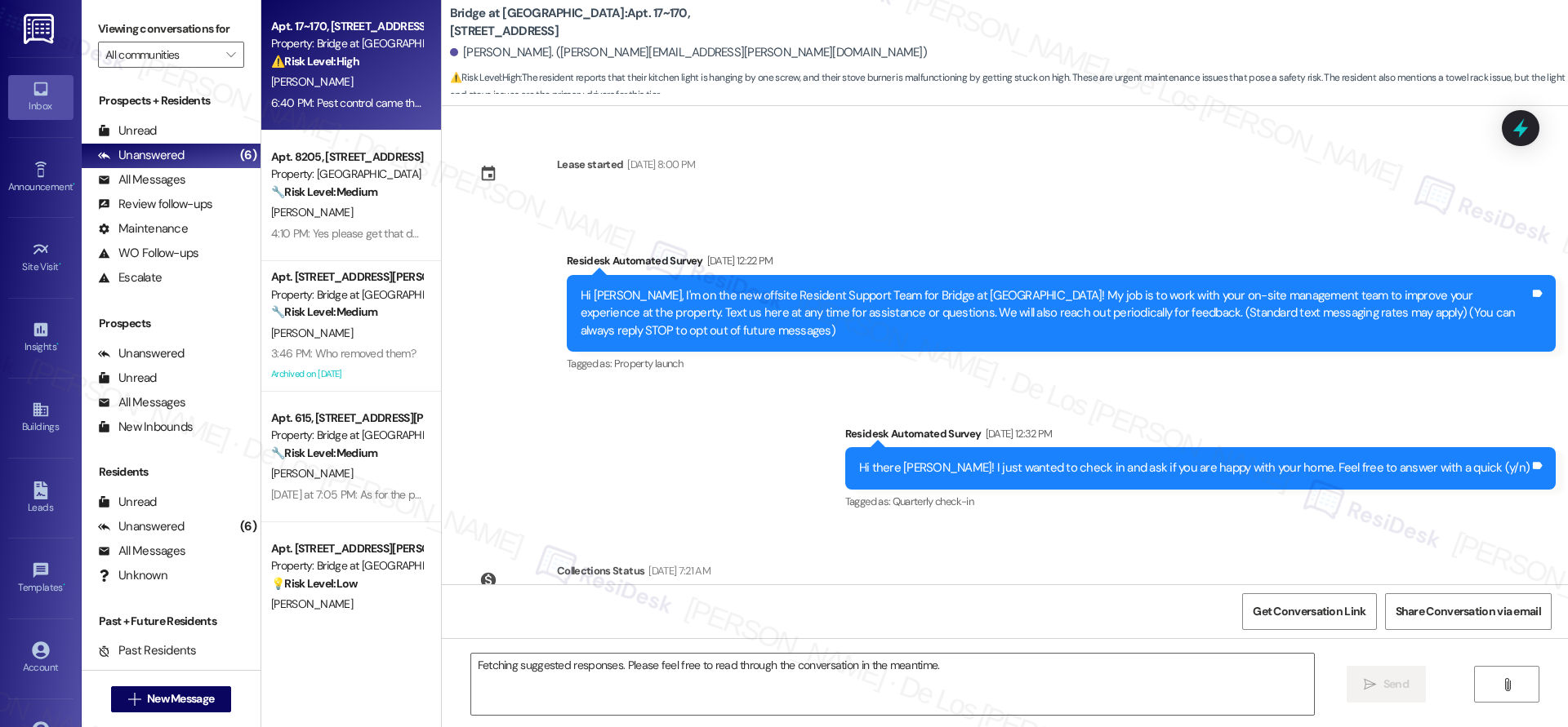
scroll to position [7913, 0]
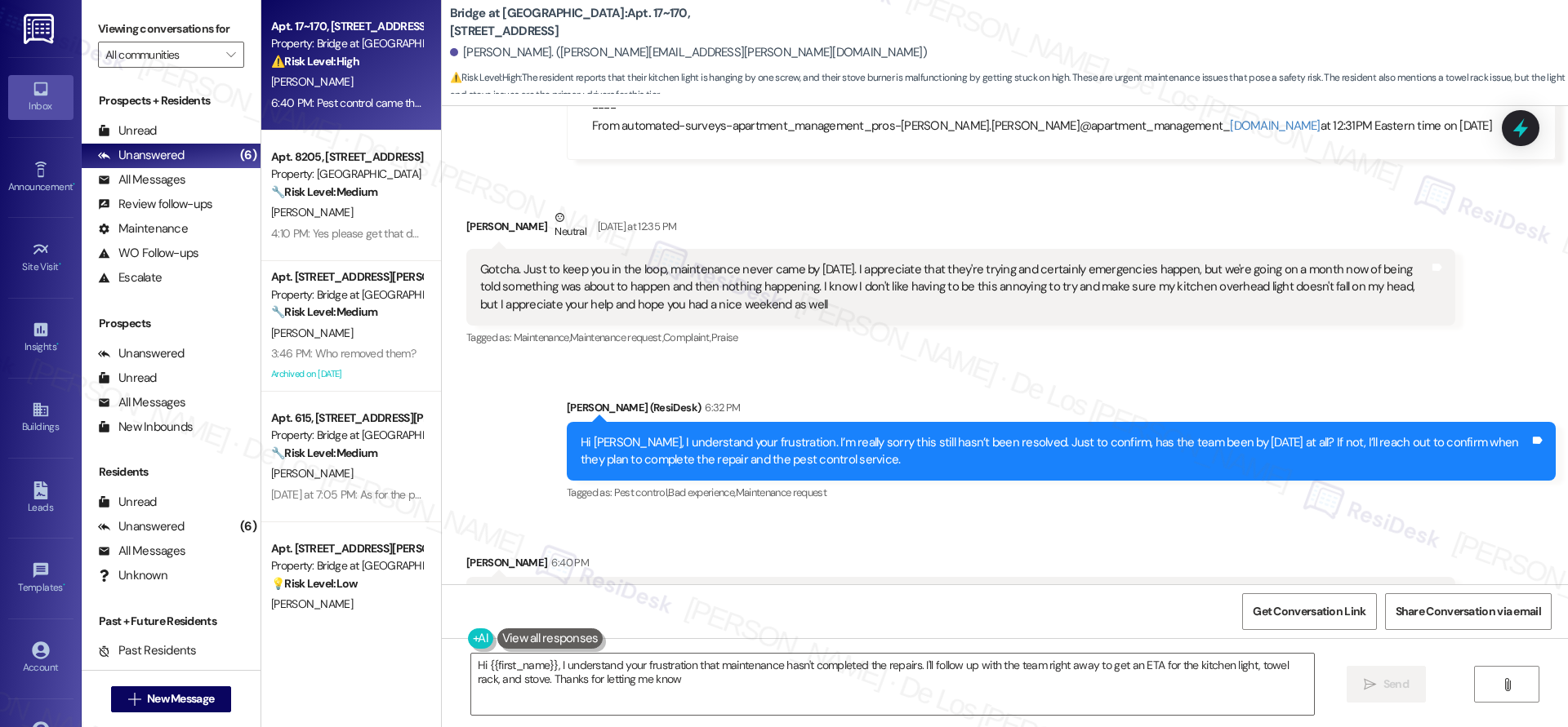
type textarea "Hi {{first_name}}, I understand your frustration that maintenance hasn't comple…"
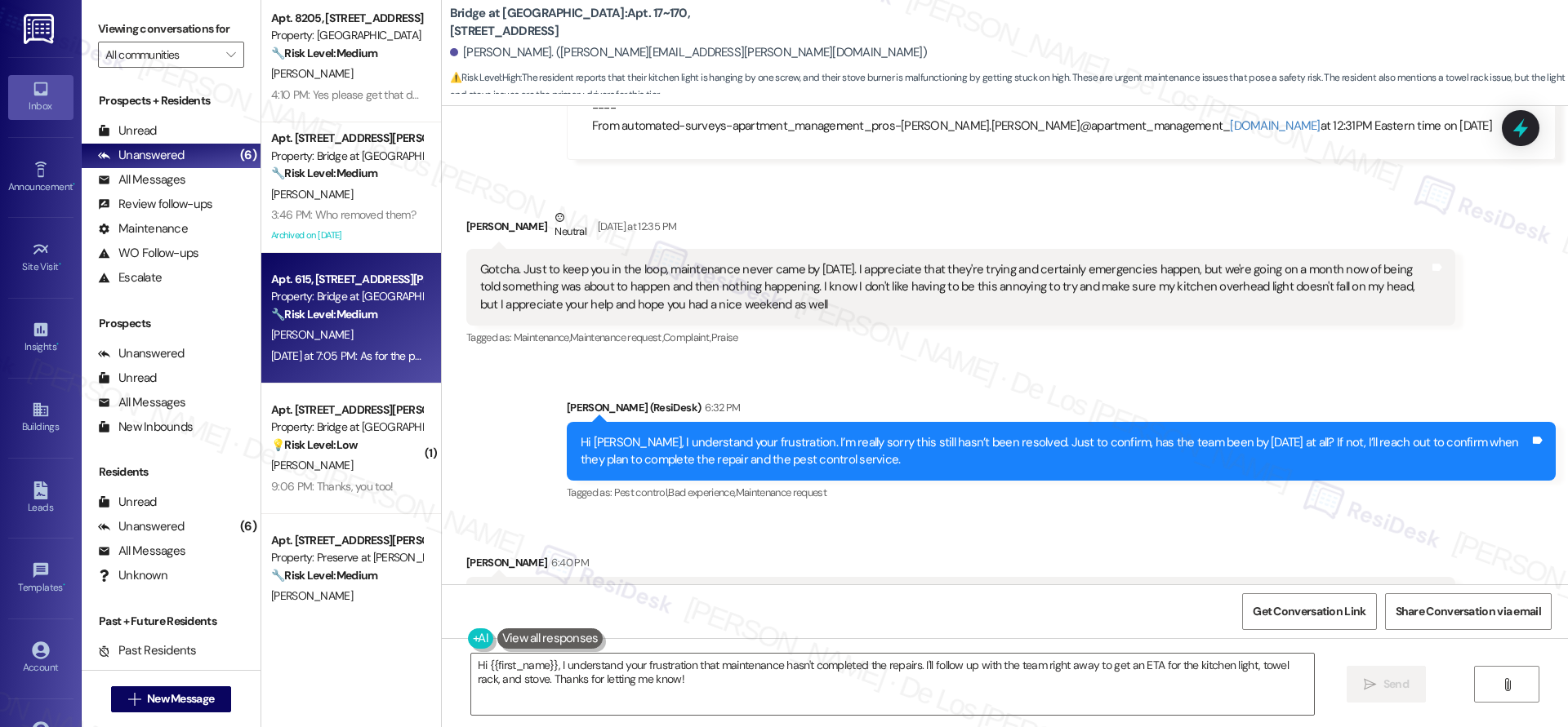
scroll to position [171, 0]
